Goal: Navigation & Orientation: Find specific page/section

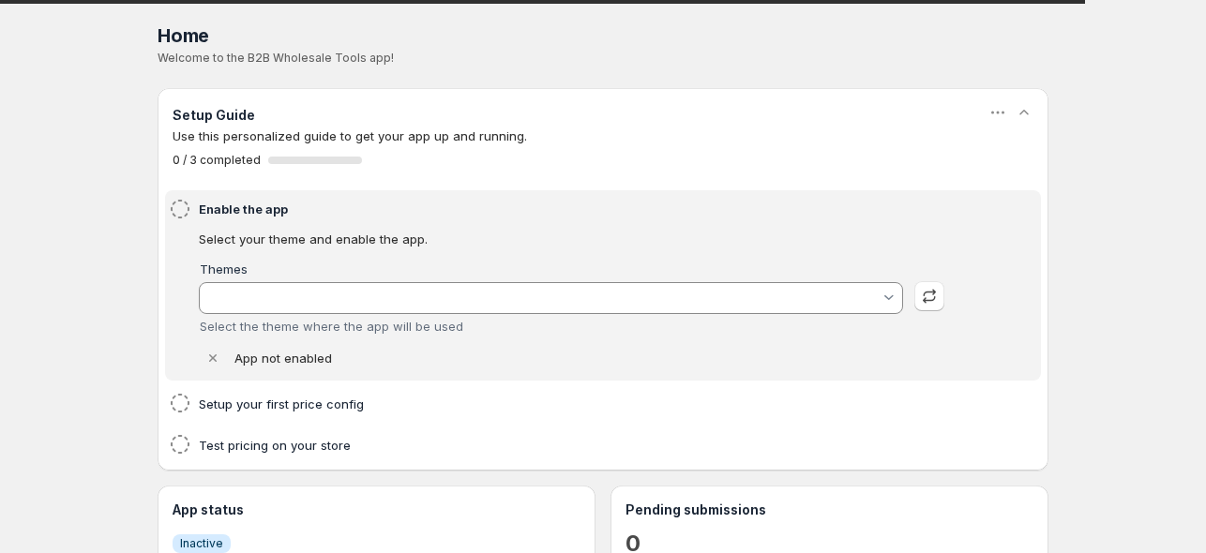
type input "Savor"
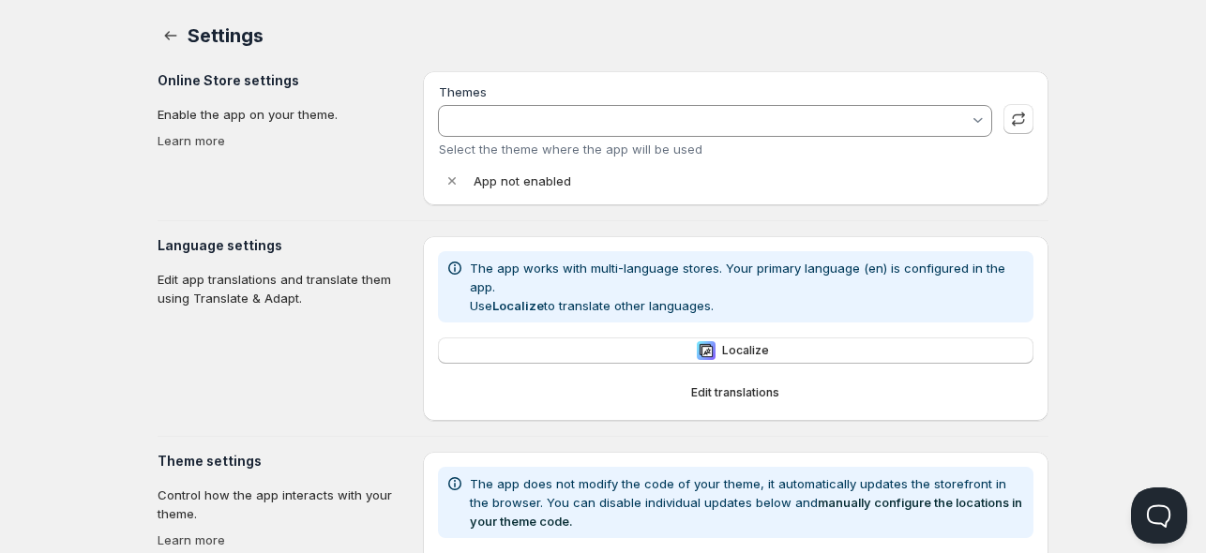
type input "Savor"
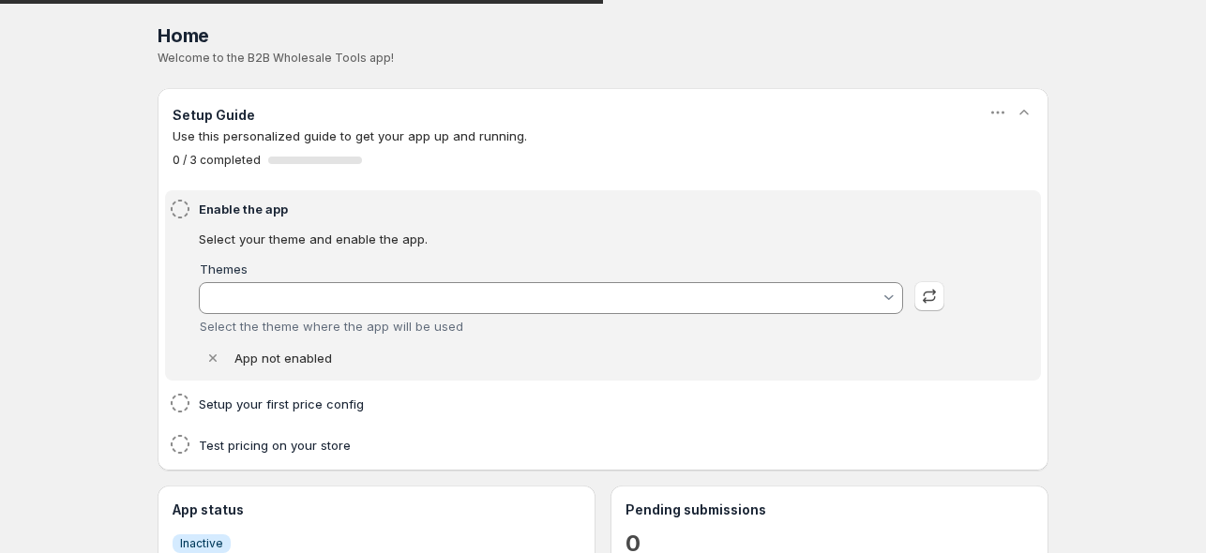
type input "Savor"
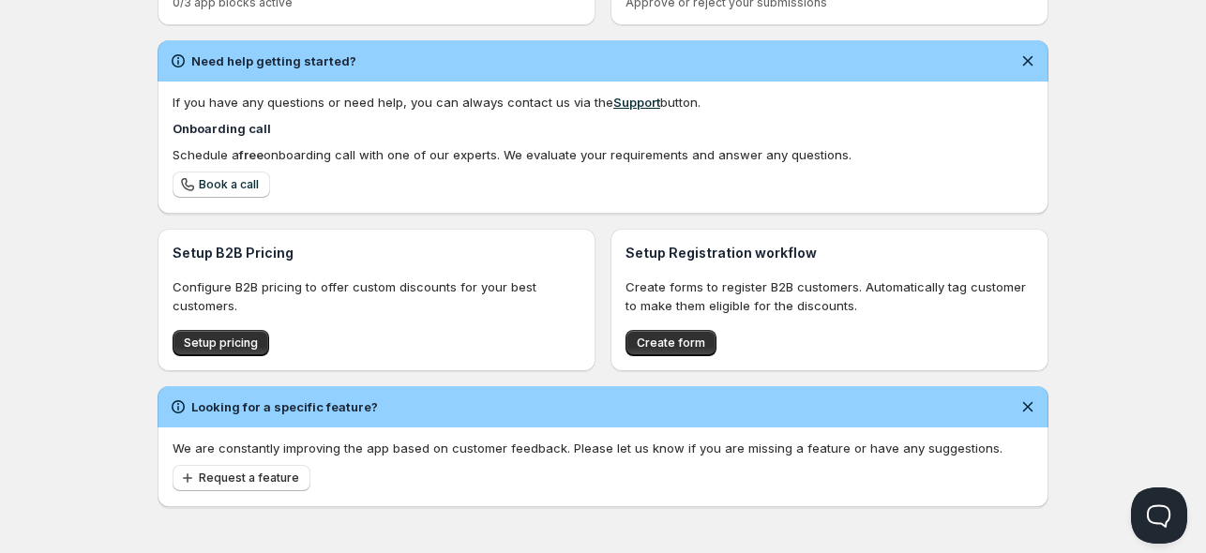
scroll to position [641, 0]
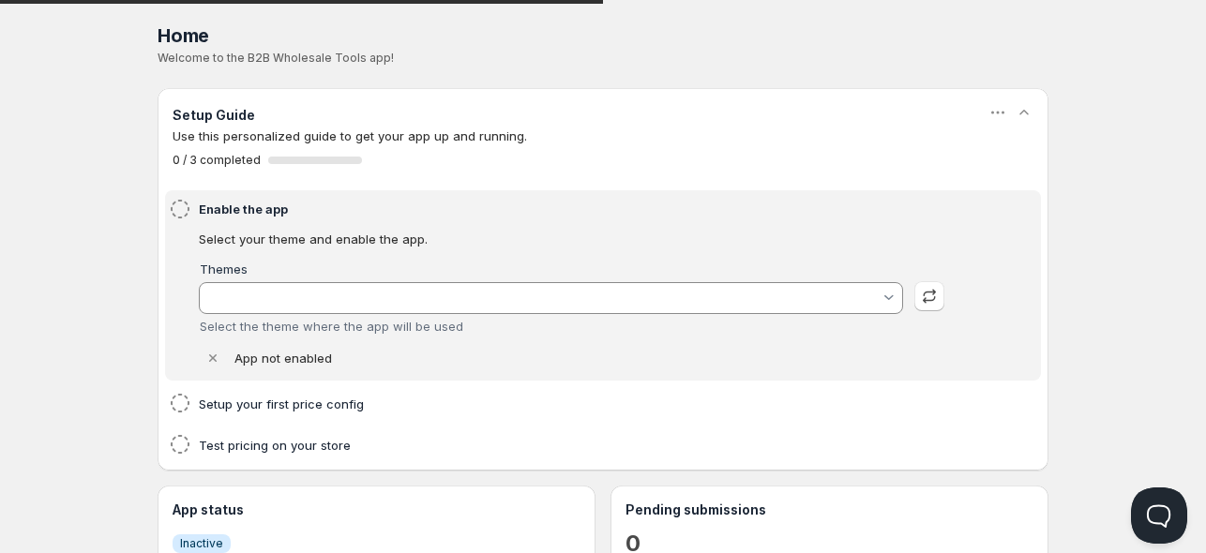
type input "Savor"
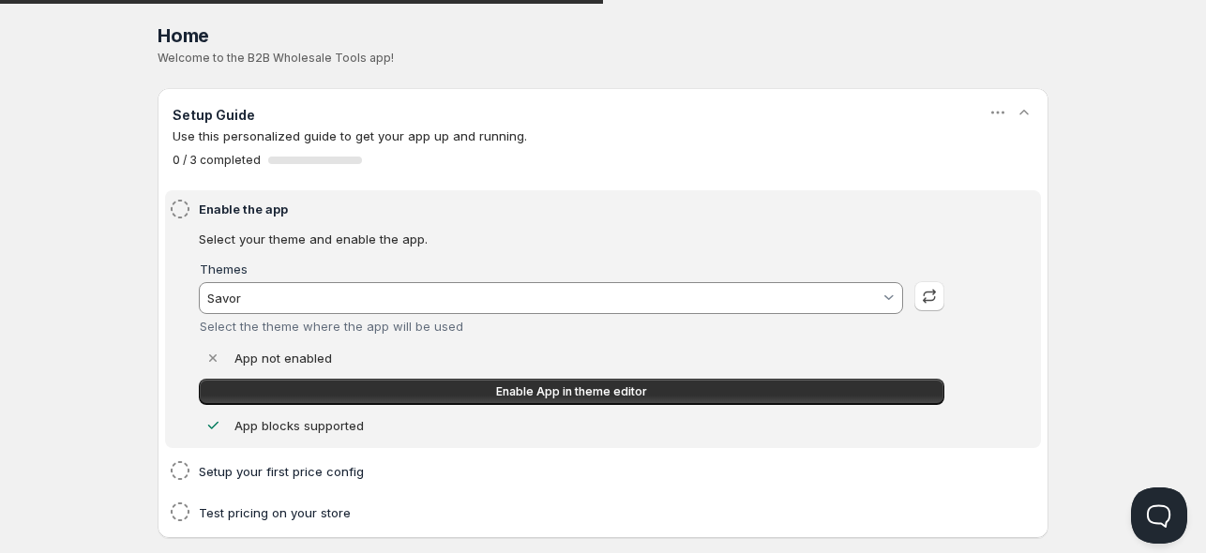
drag, startPoint x: 0, startPoint y: 444, endPoint x: 58, endPoint y: 217, distance: 235.1
